Goal: Information Seeking & Learning: Compare options

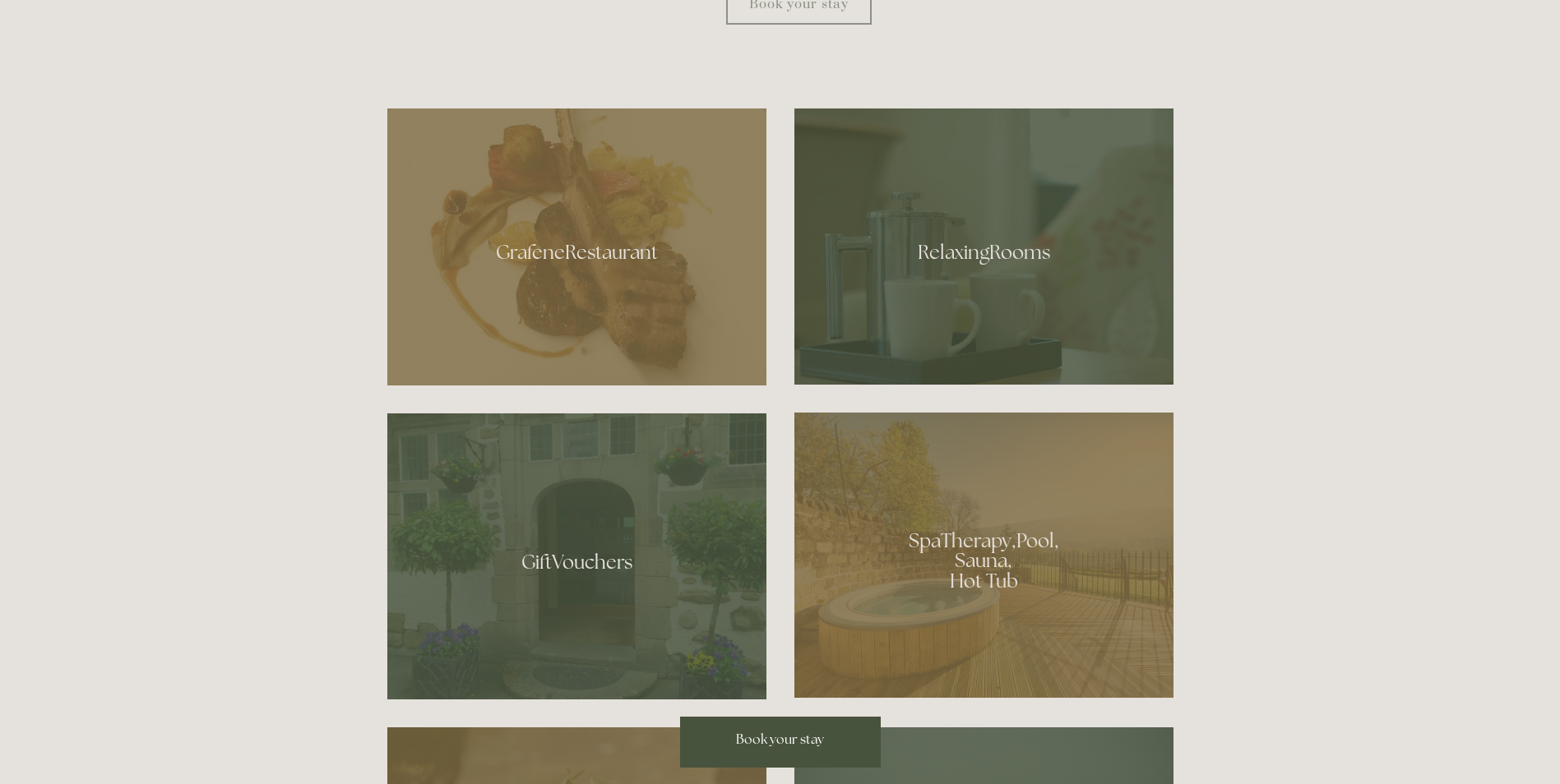
scroll to position [774, 0]
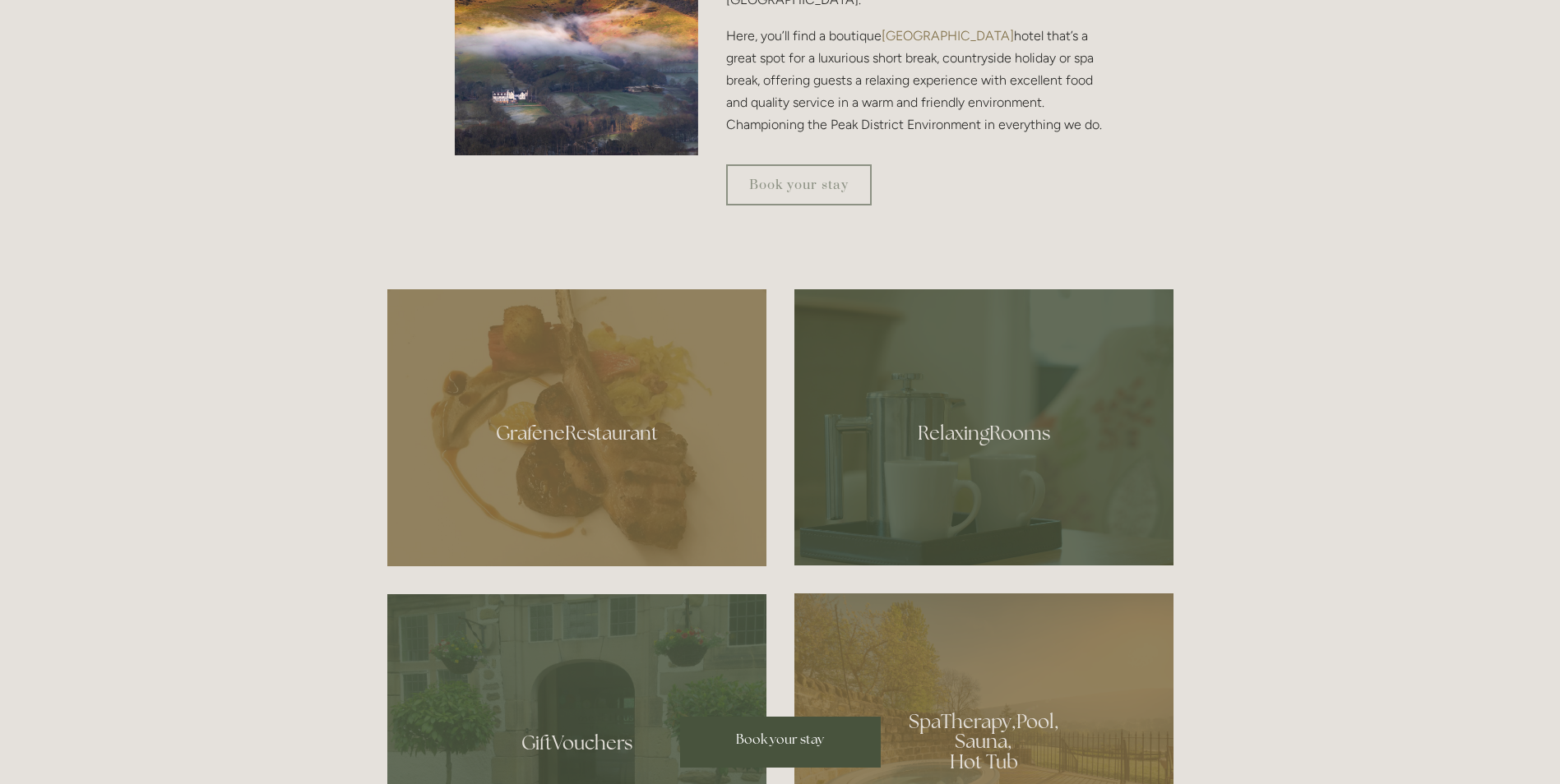
click at [783, 739] on span "Book your stay" at bounding box center [780, 740] width 88 height 17
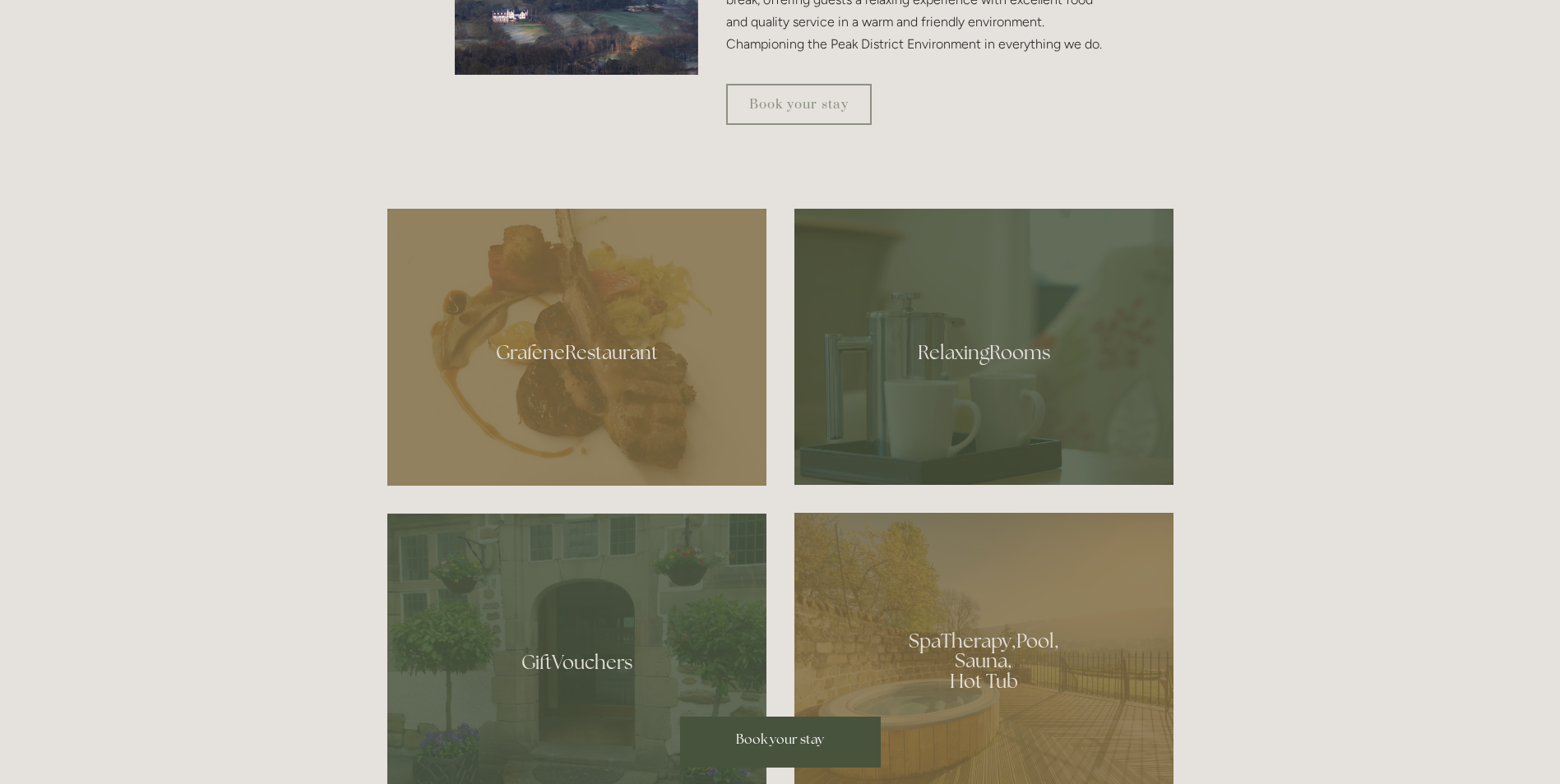
scroll to position [855, 0]
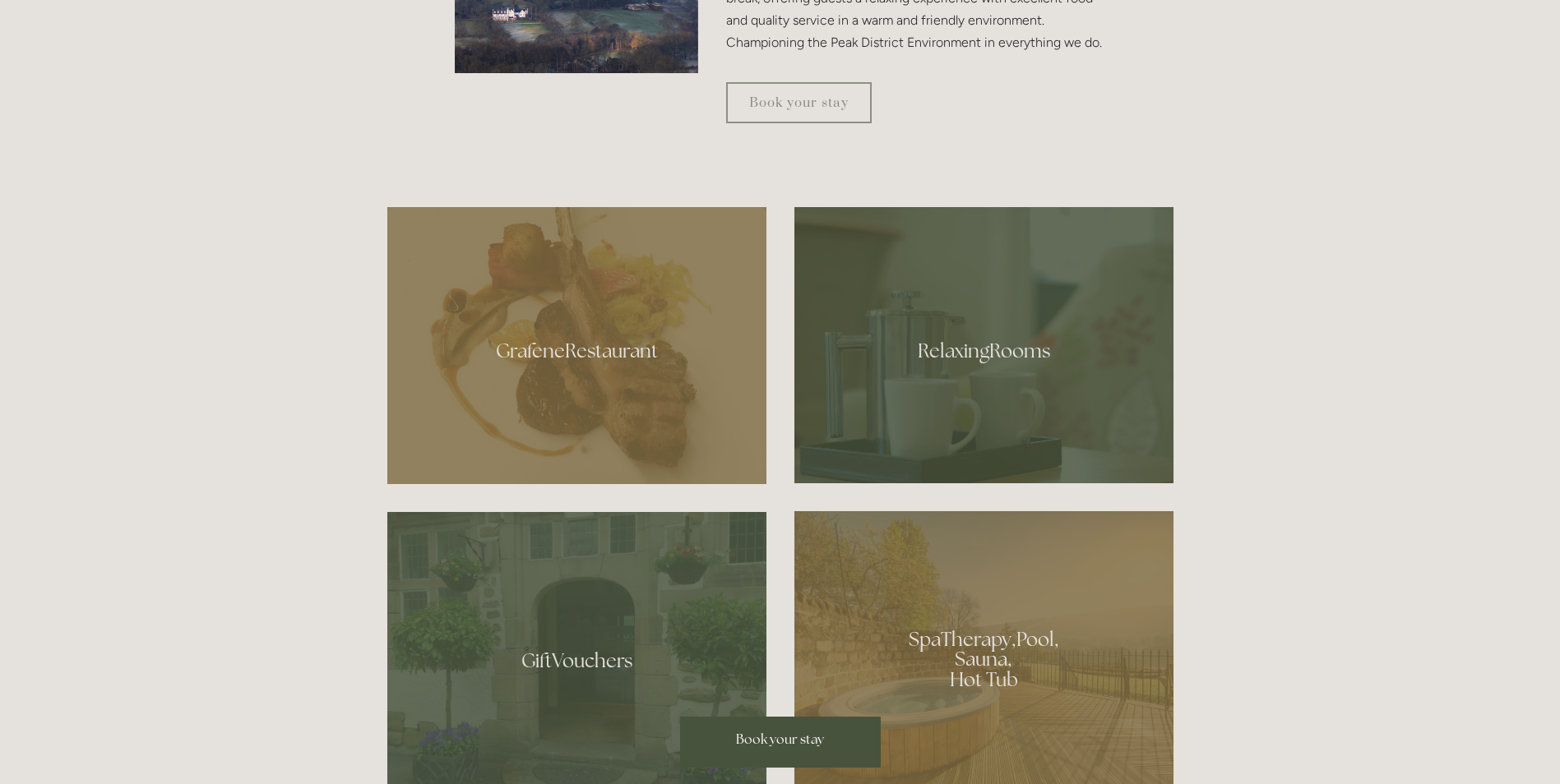
click at [1000, 416] on div at bounding box center [984, 345] width 379 height 276
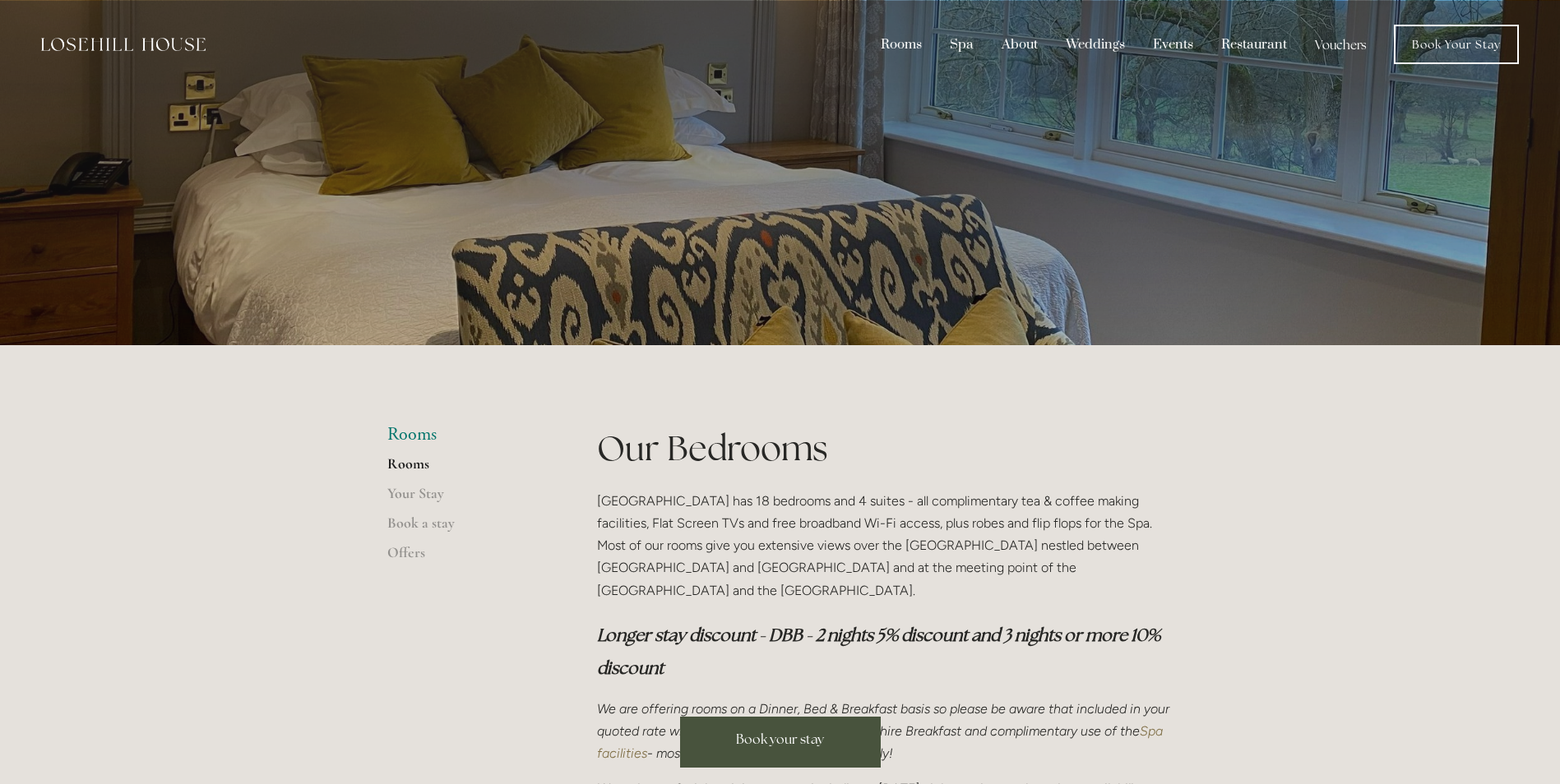
click at [96, 44] on img at bounding box center [123, 44] width 165 height 13
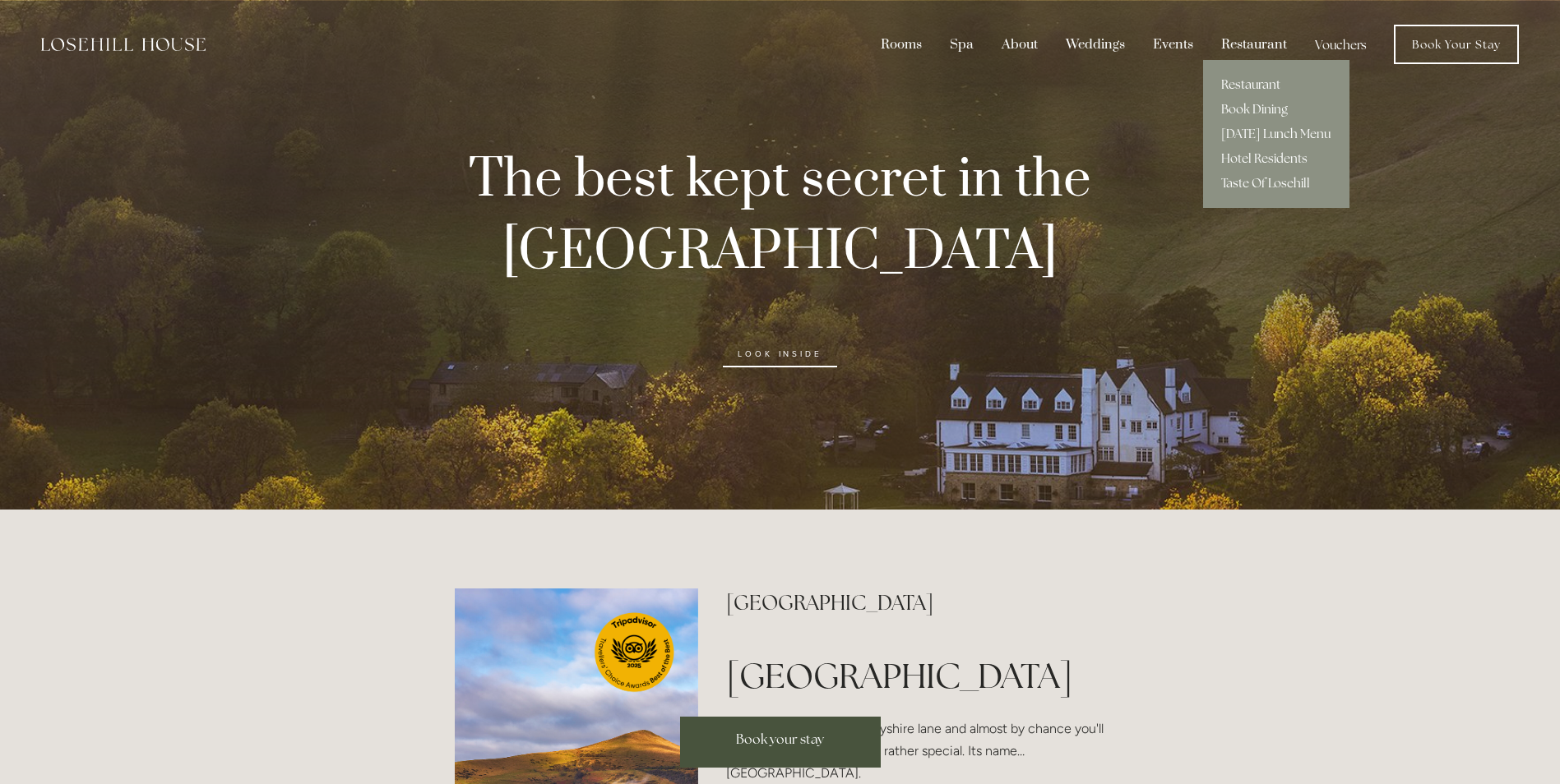
click at [1257, 78] on link "Restaurant" at bounding box center [1277, 84] width 146 height 24
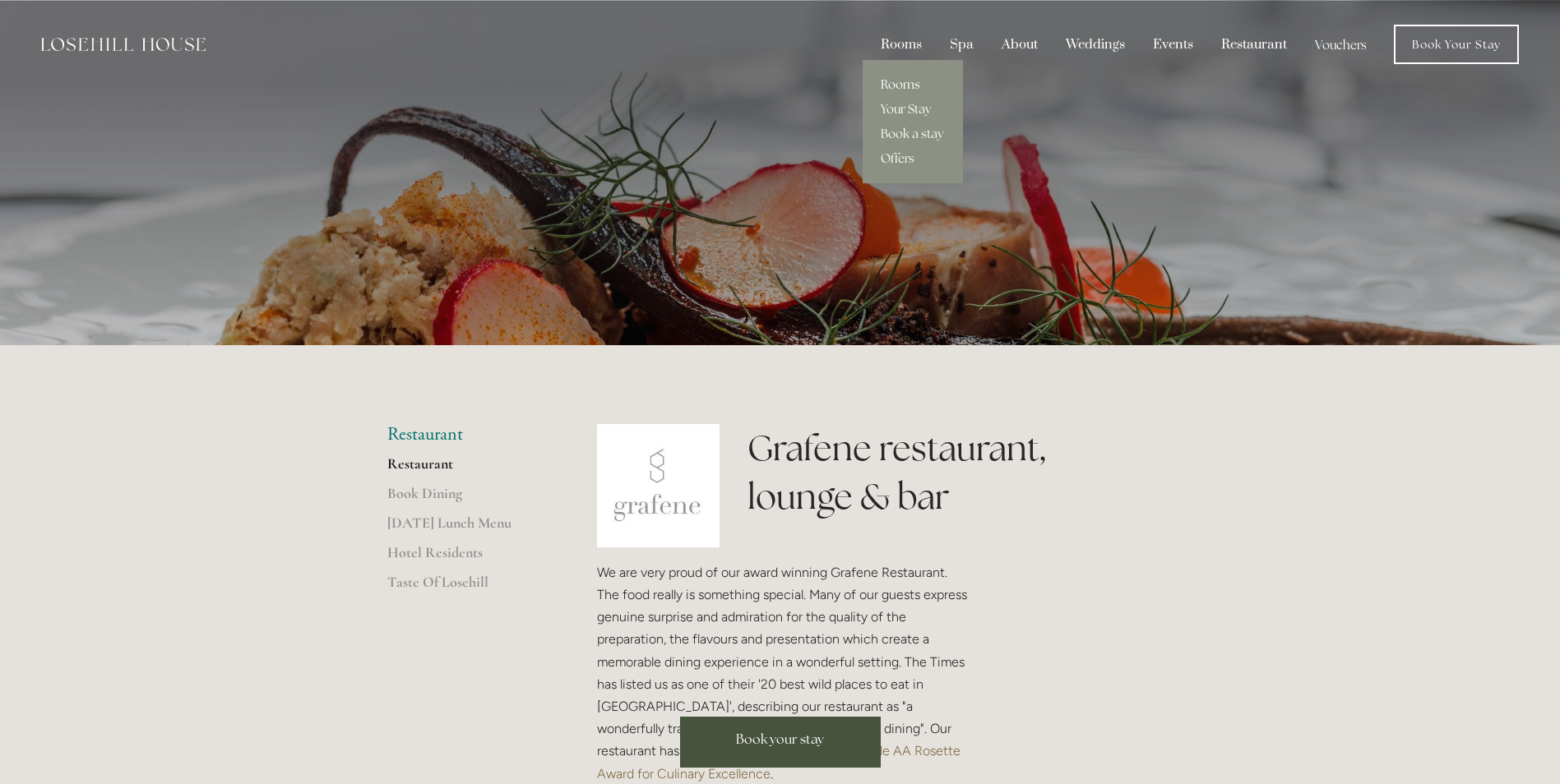
click at [904, 90] on link "Rooms" at bounding box center [912, 84] width 100 height 24
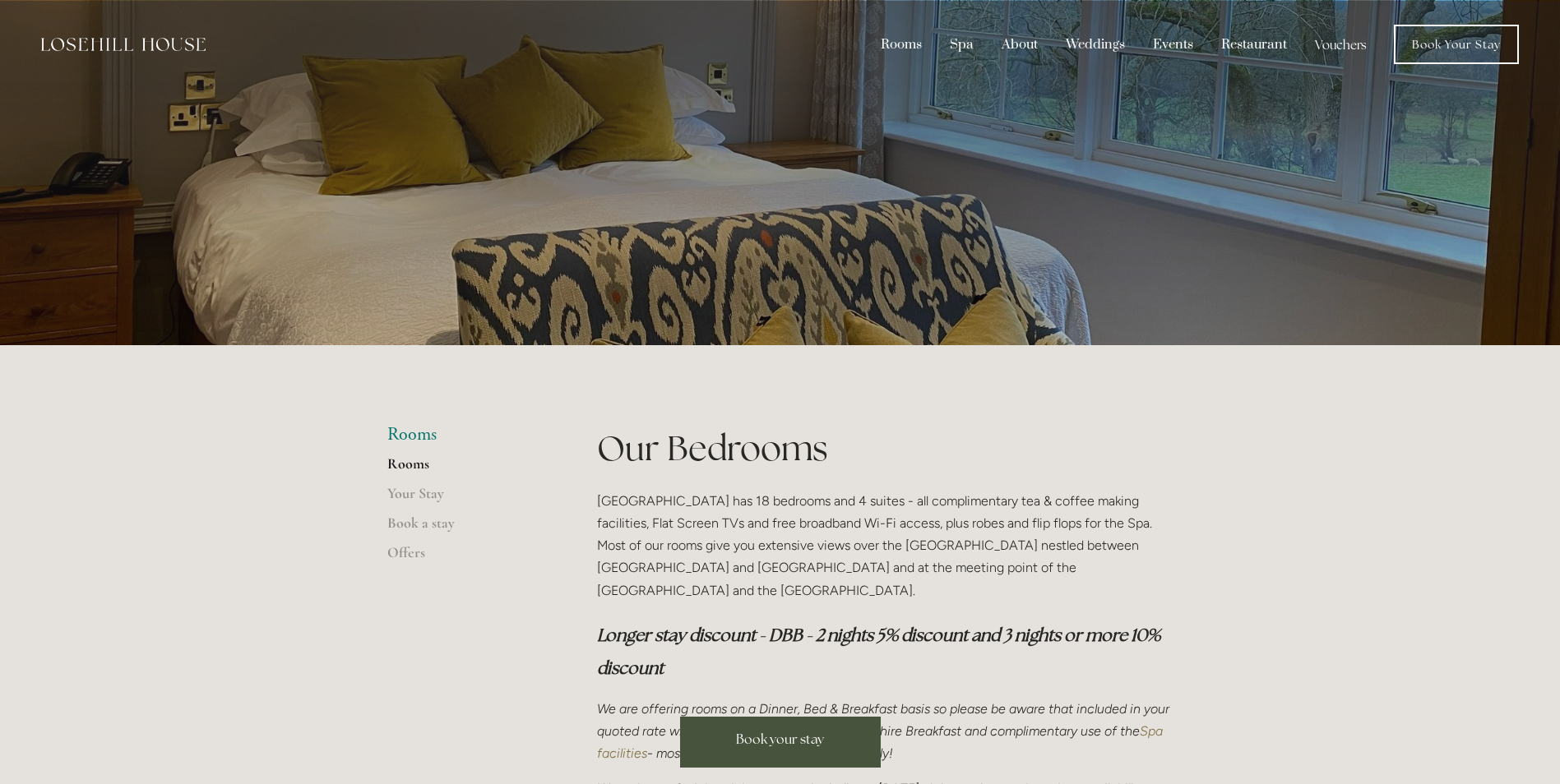
click at [110, 48] on img at bounding box center [123, 44] width 165 height 13
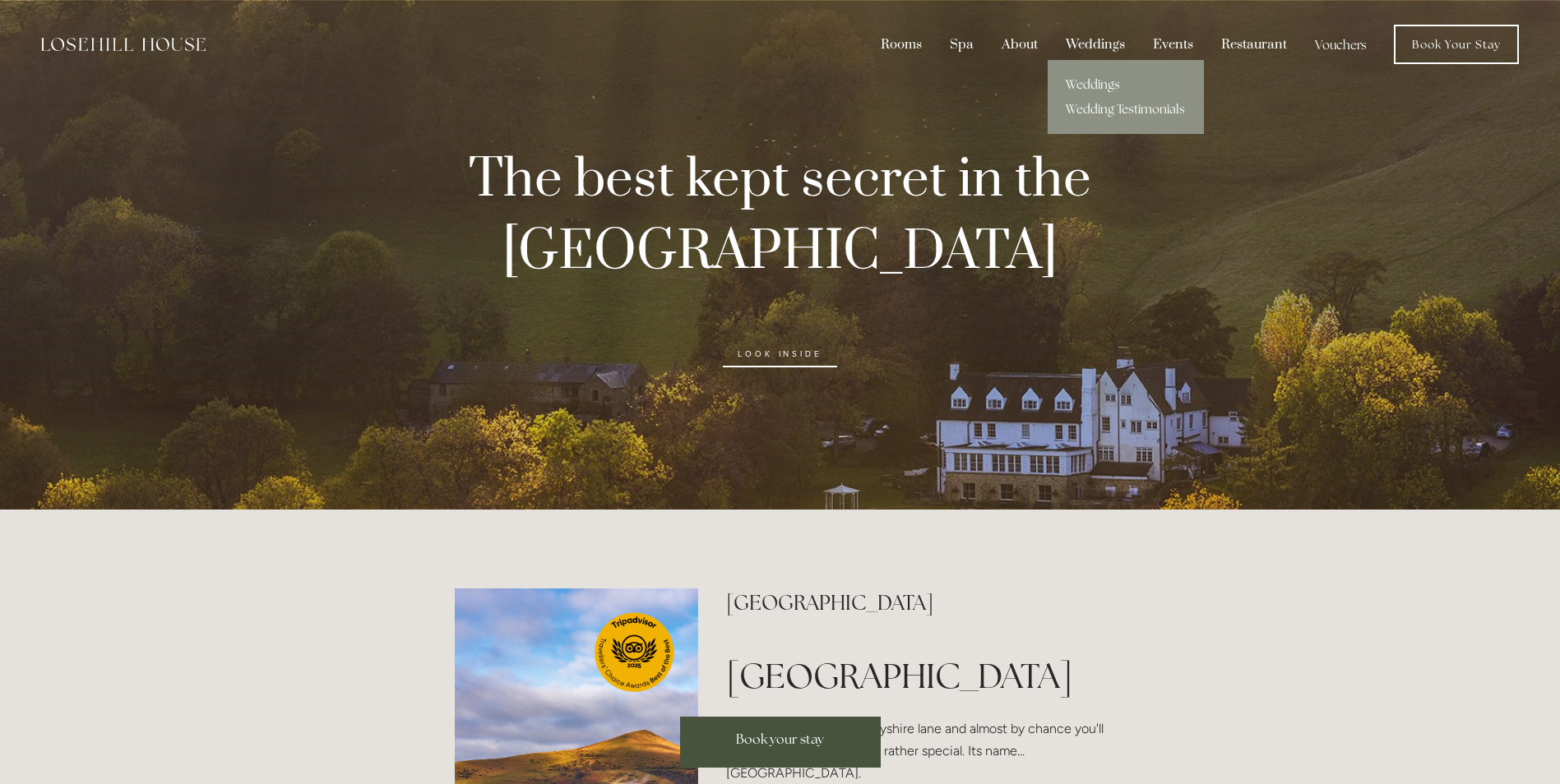
click at [1099, 34] on div "Weddings" at bounding box center [1095, 44] width 84 height 31
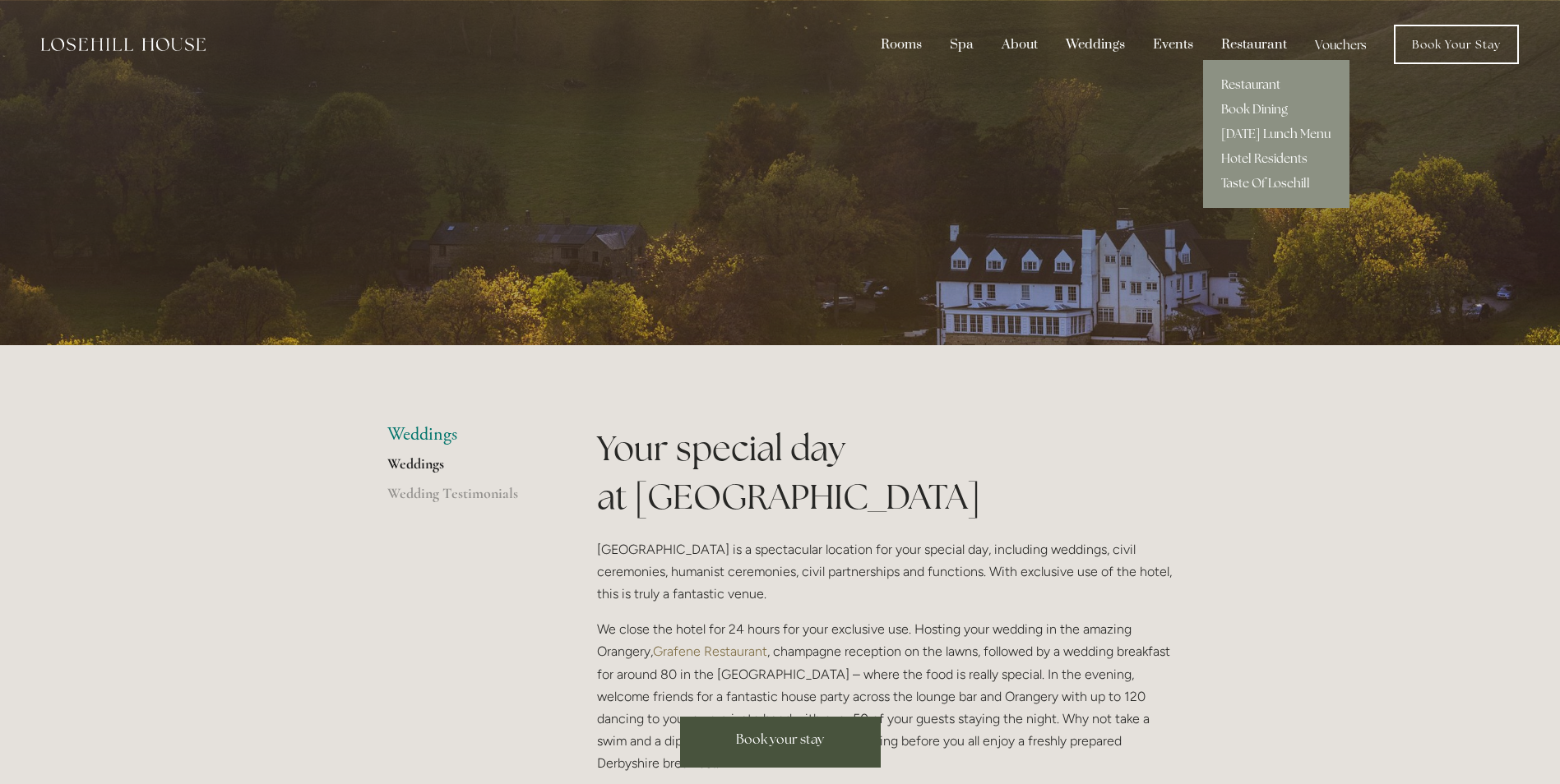
click at [1254, 80] on link "Restaurant" at bounding box center [1277, 84] width 146 height 24
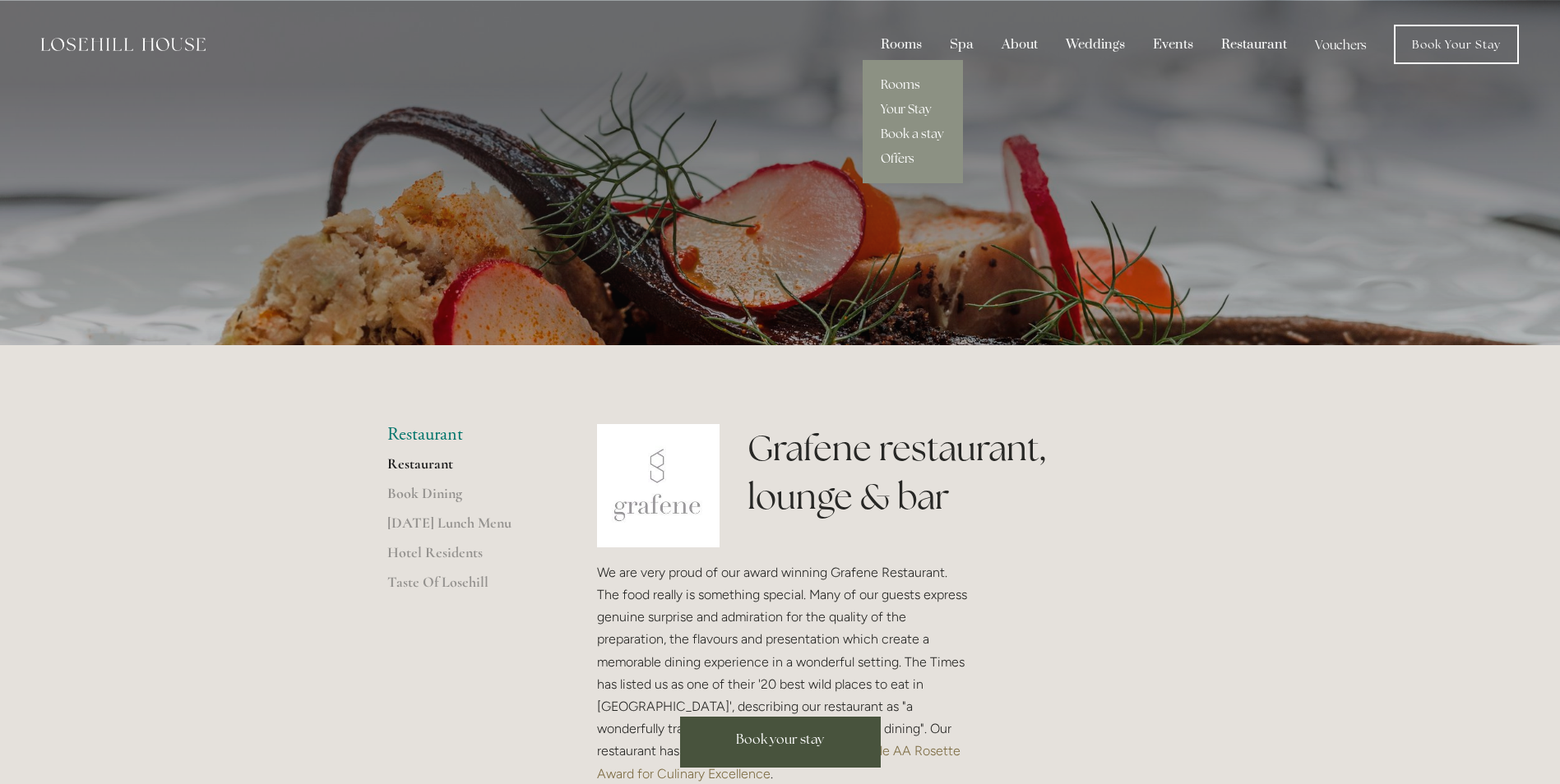
click at [905, 82] on link "Rooms" at bounding box center [912, 84] width 100 height 24
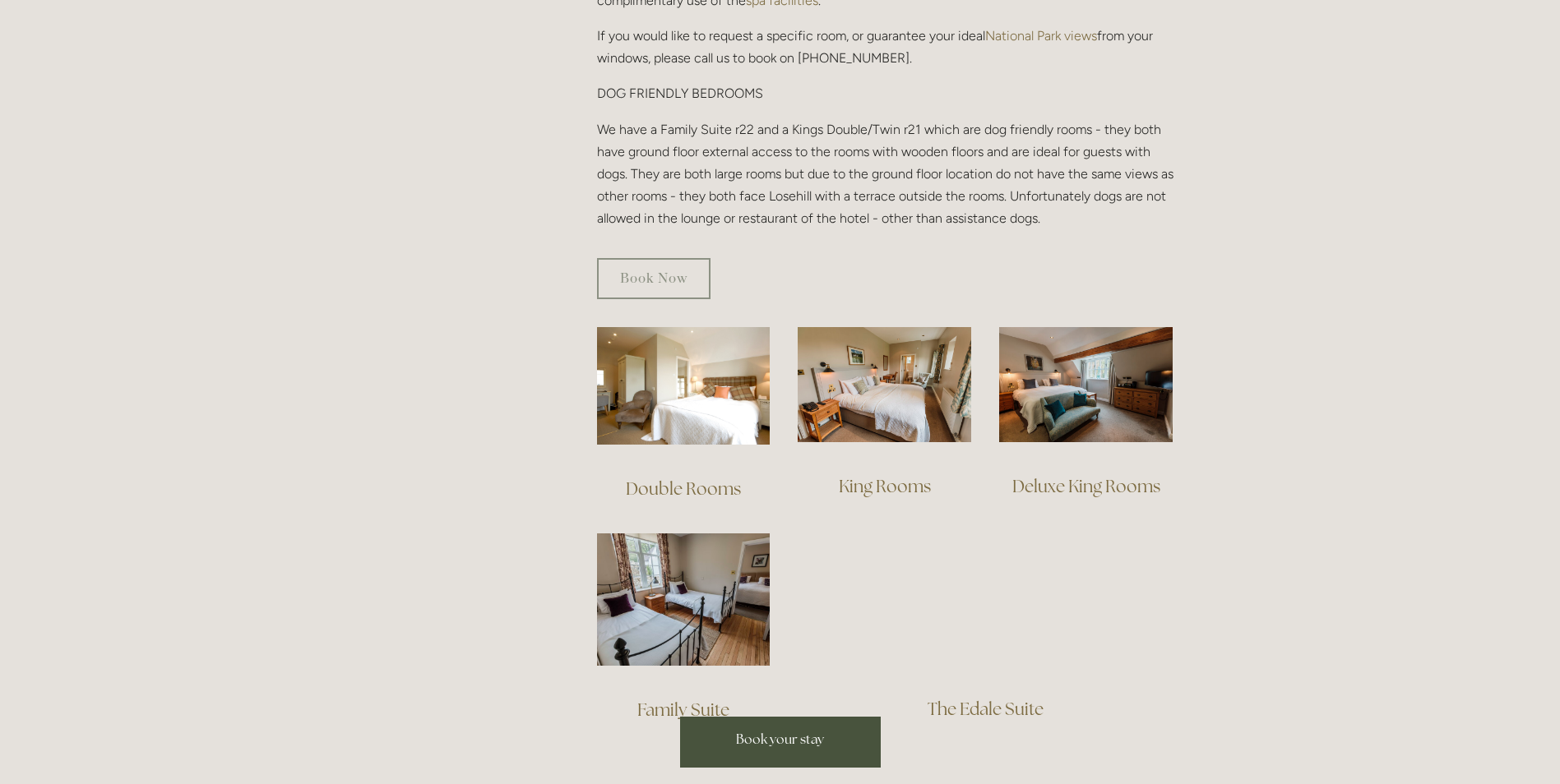
scroll to position [870, 0]
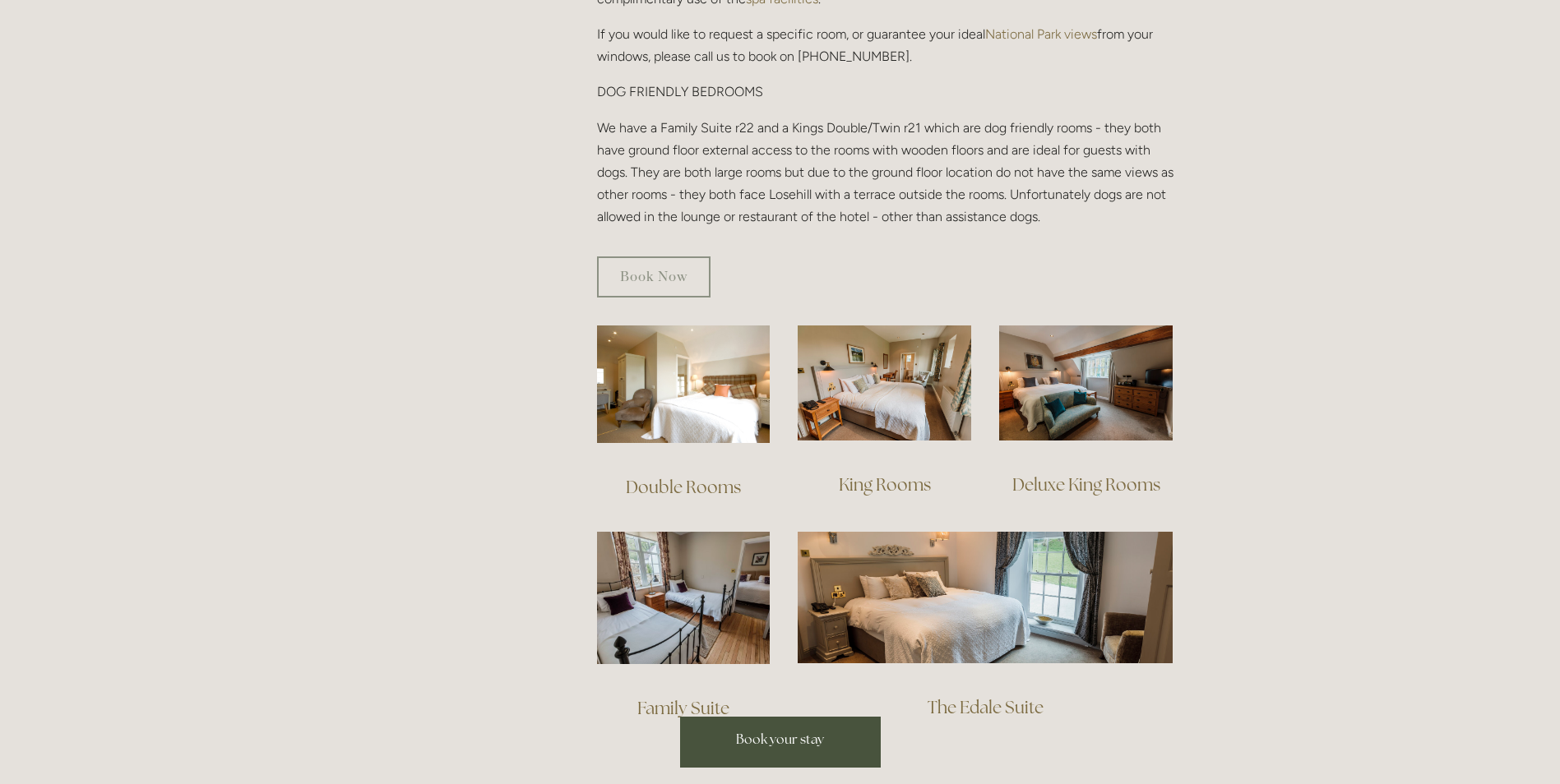
click at [694, 476] on link "Double Rooms" at bounding box center [683, 486] width 115 height 22
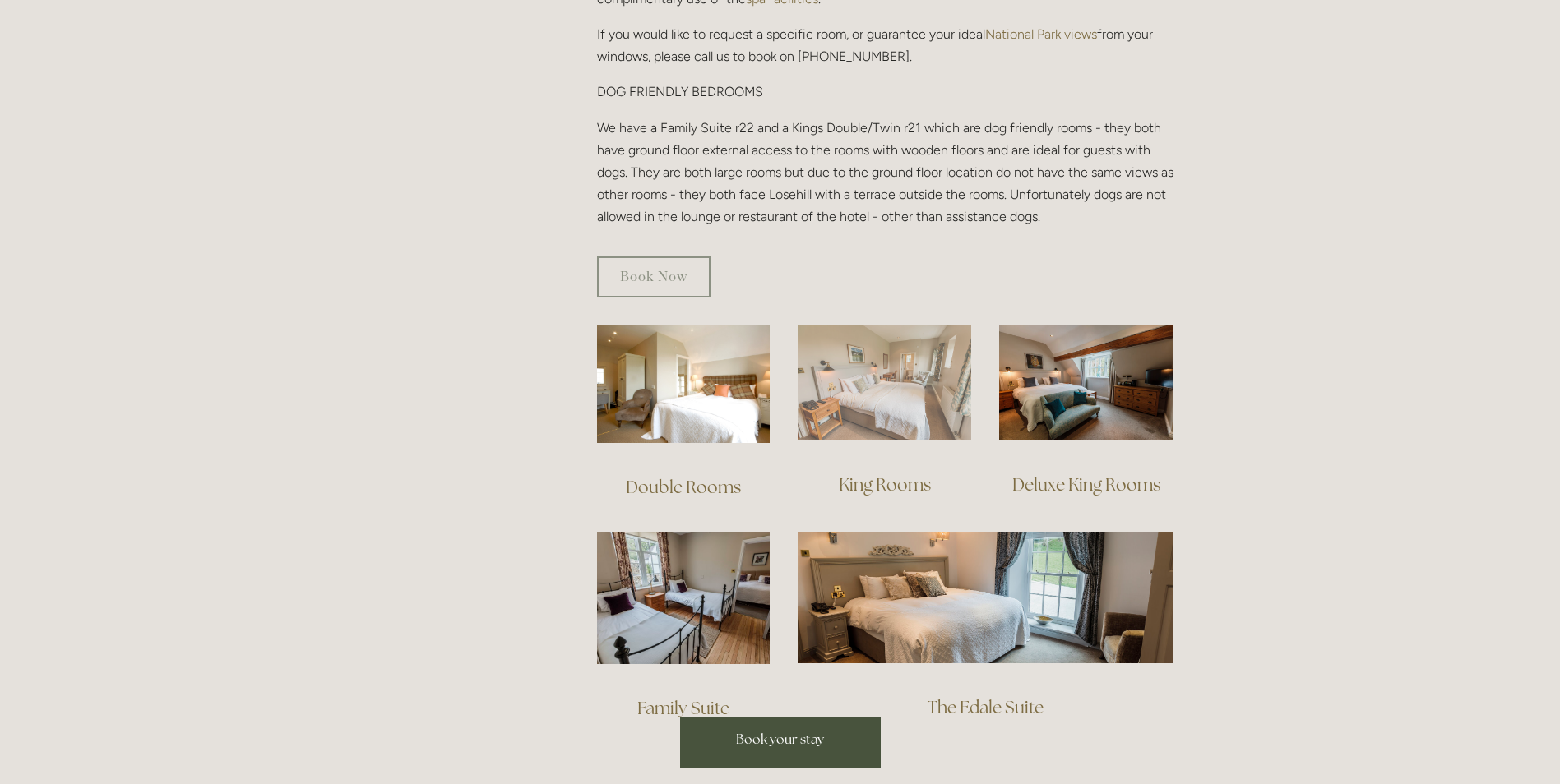
click at [884, 354] on img at bounding box center [884, 383] width 173 height 116
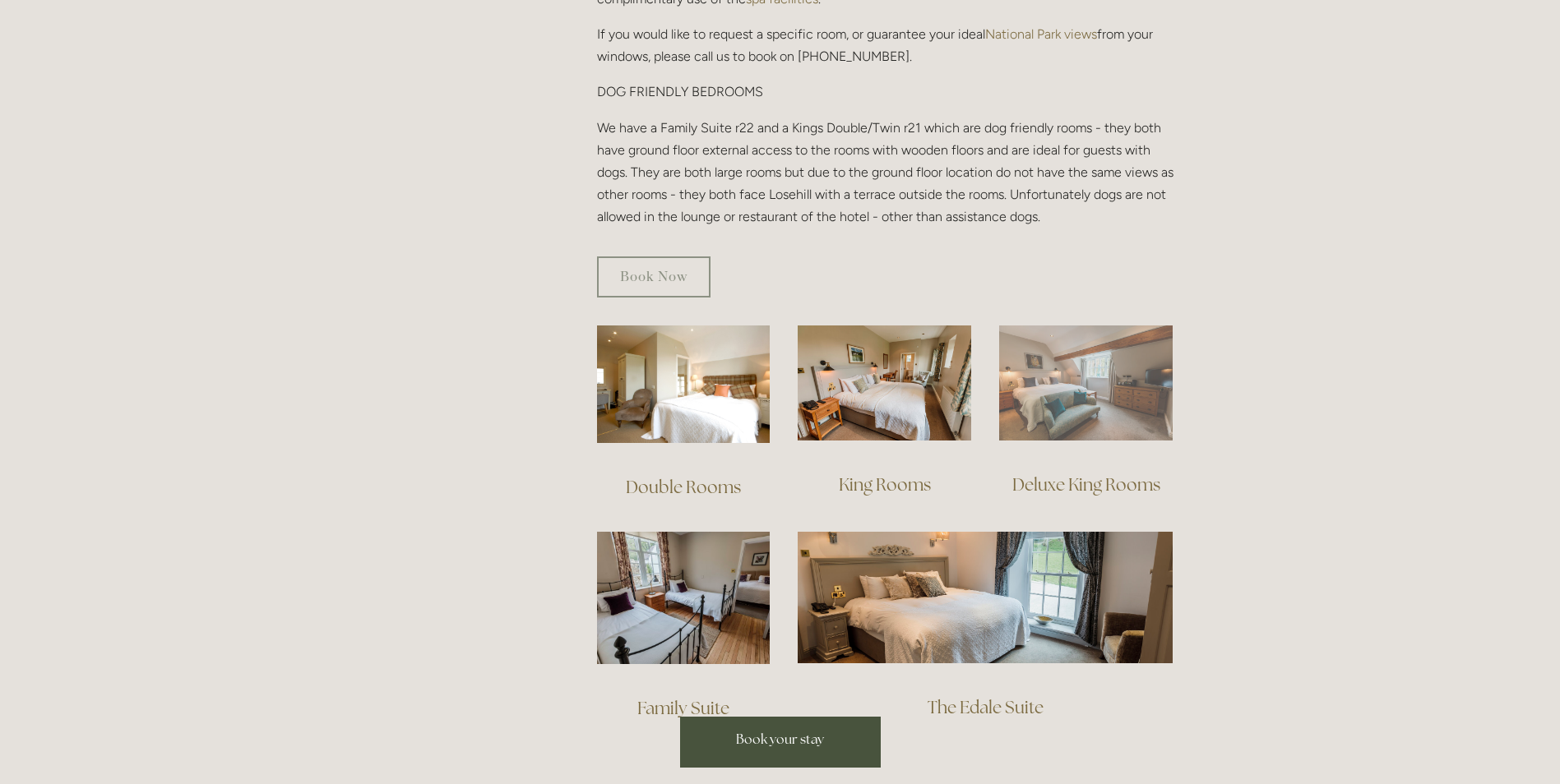
click at [1102, 358] on img at bounding box center [1086, 383] width 173 height 116
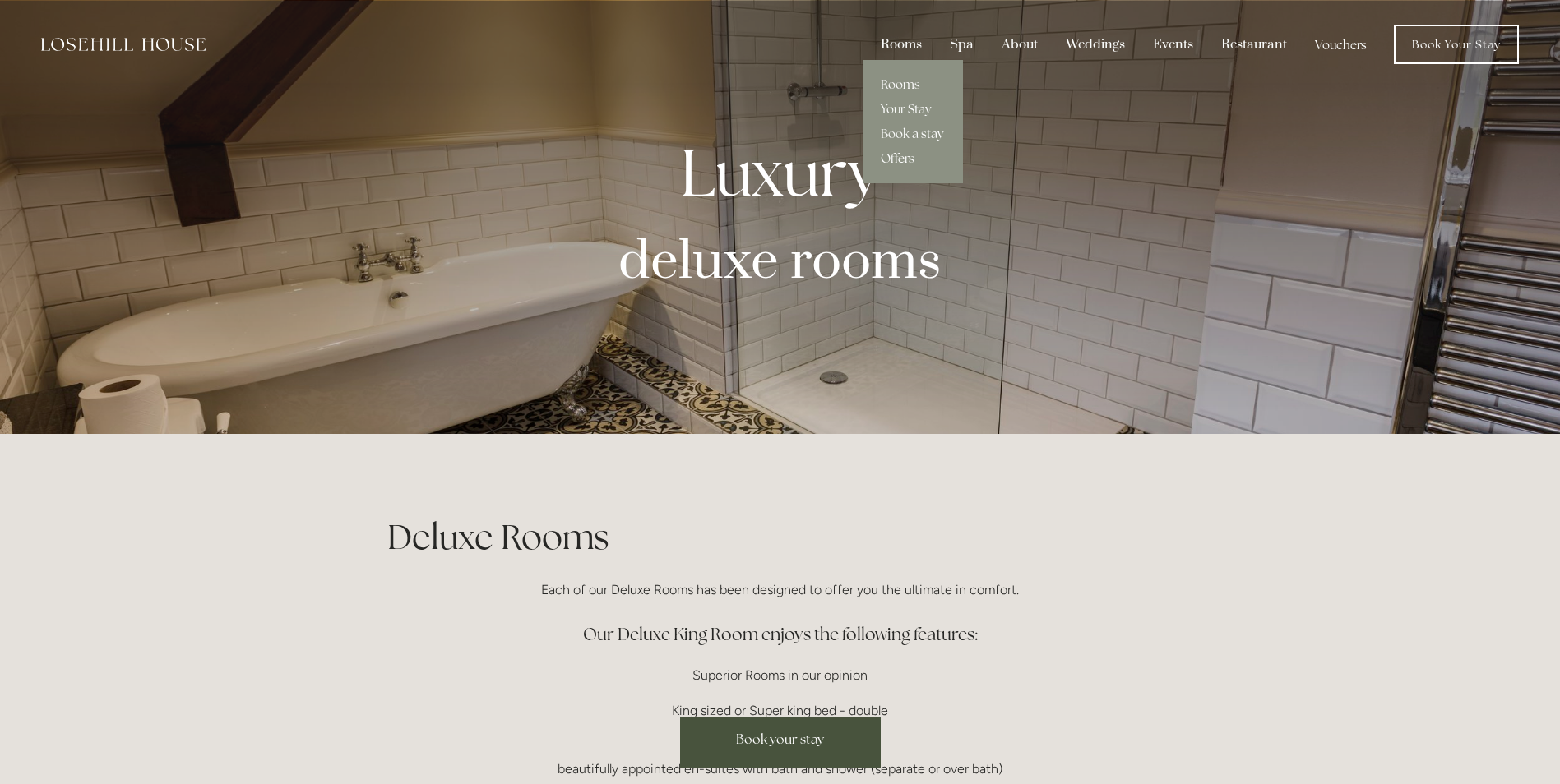
click at [906, 85] on link "Rooms" at bounding box center [912, 84] width 100 height 24
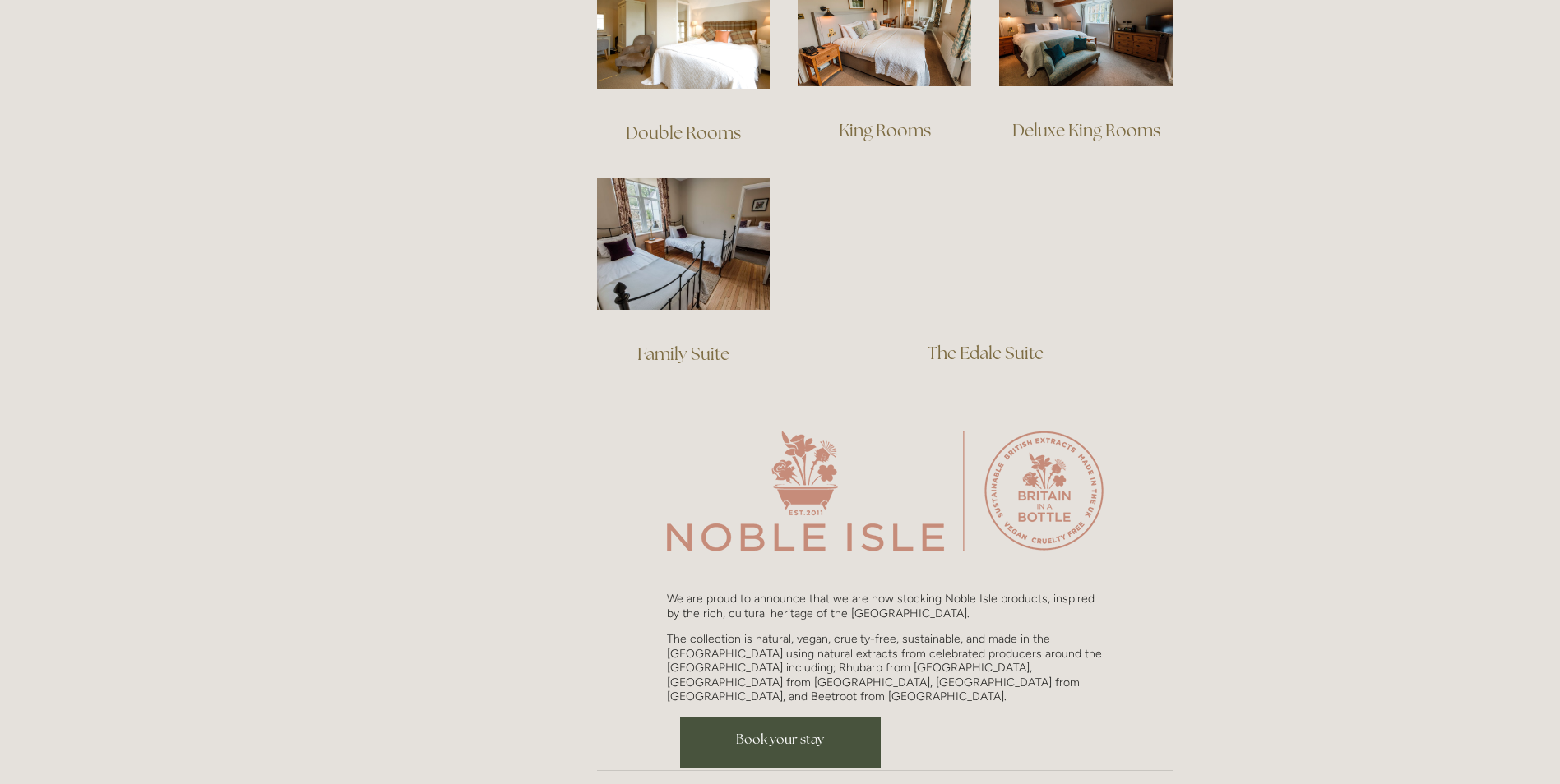
scroll to position [1234, 0]
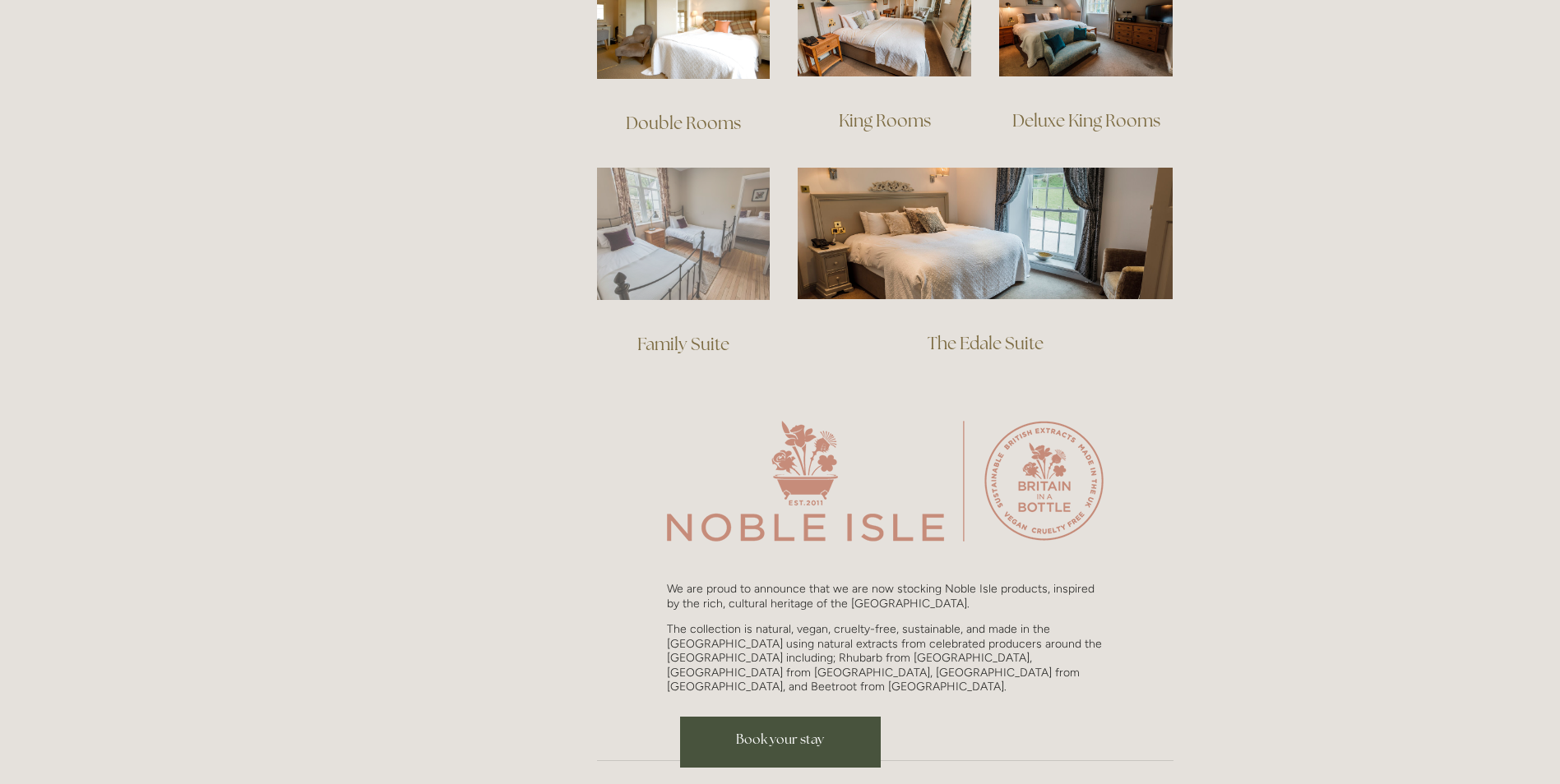
click at [690, 224] on img at bounding box center [683, 234] width 173 height 132
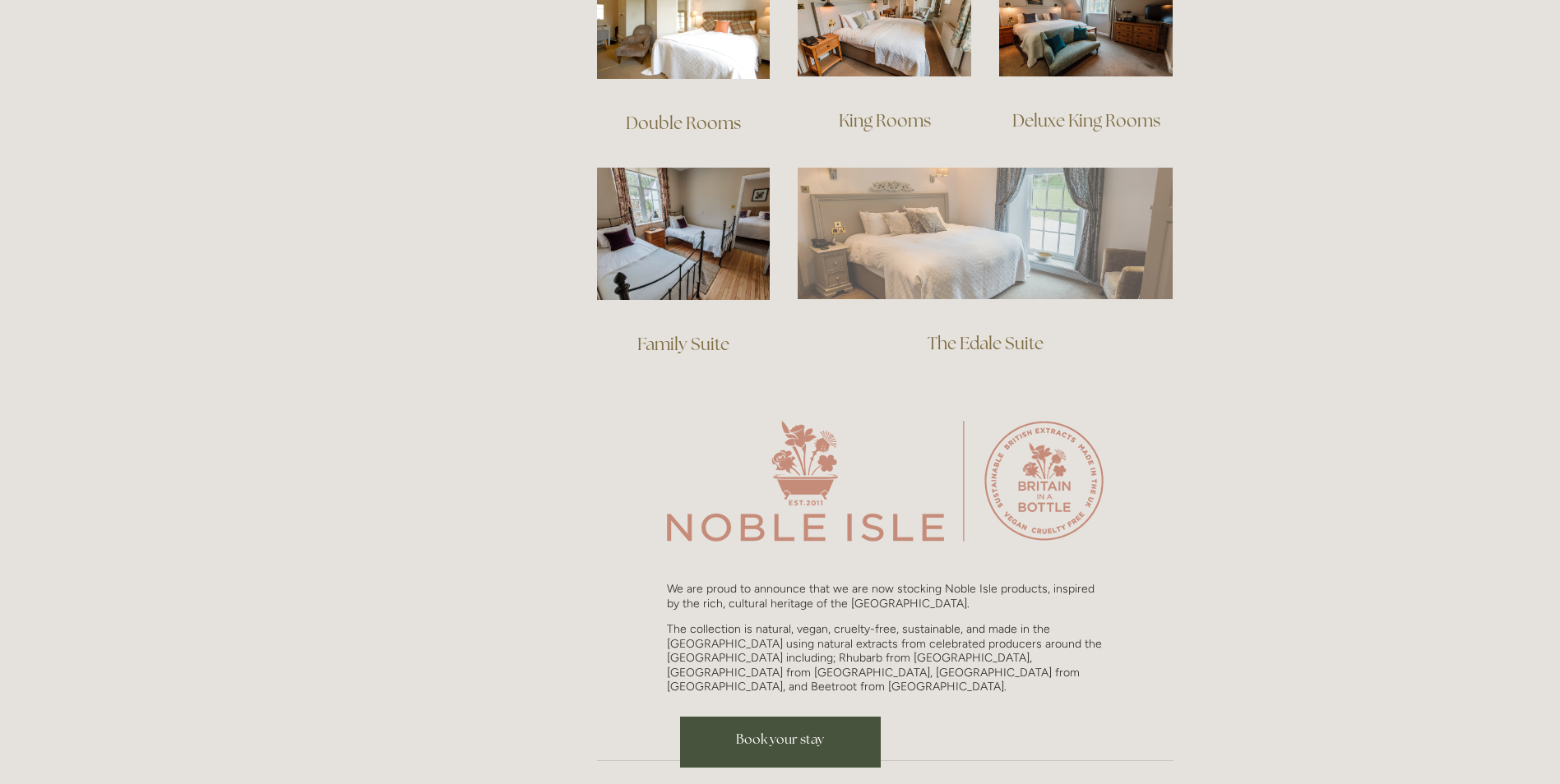
click at [967, 235] on img at bounding box center [985, 233] width 375 height 132
